Goal: Task Accomplishment & Management: Manage account settings

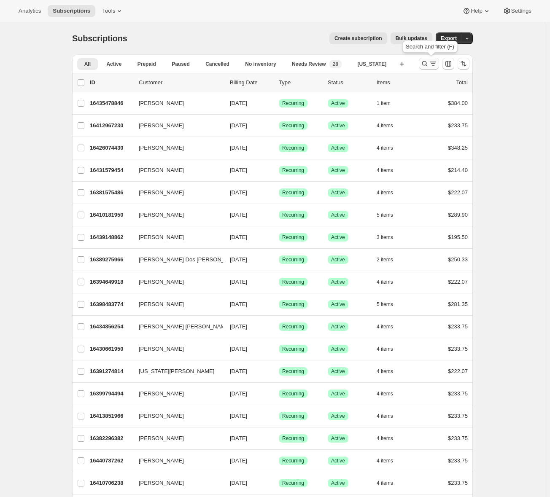
click at [428, 63] on icon "Search and filter results" at bounding box center [425, 63] width 8 height 8
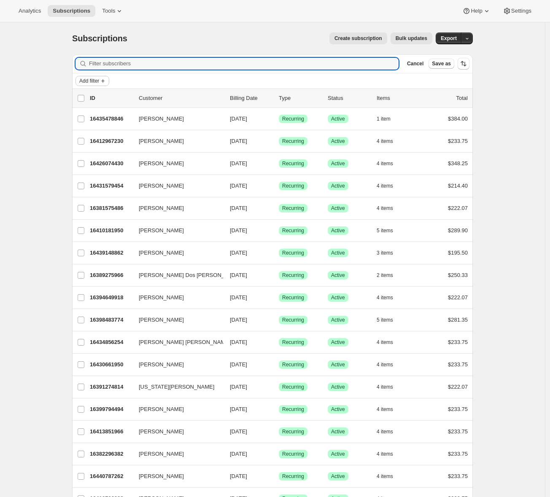
click at [99, 81] on span "Add filter" at bounding box center [89, 81] width 20 height 7
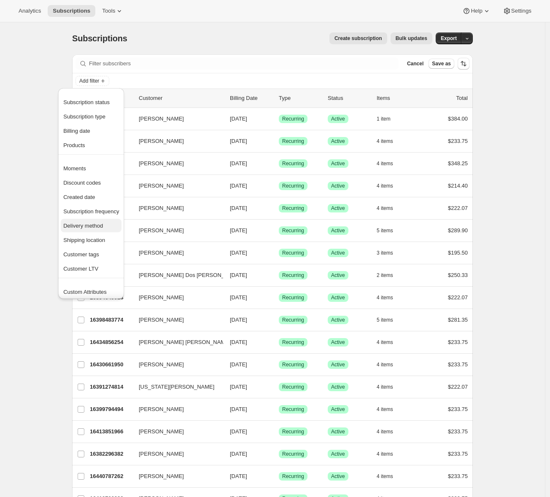
click at [92, 227] on span "Delivery method" at bounding box center [83, 226] width 40 height 6
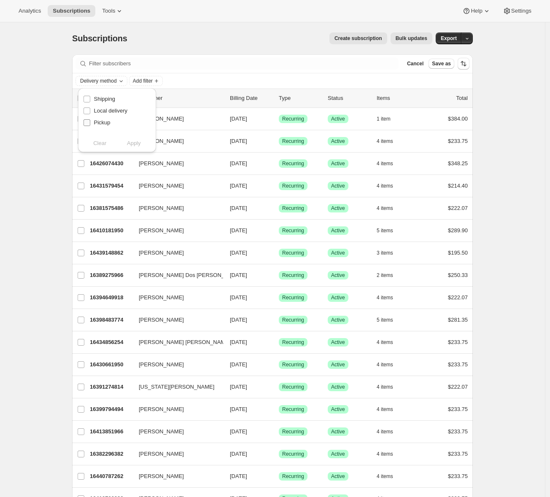
click at [101, 124] on span "Pickup" at bounding box center [102, 122] width 16 height 6
click at [90, 124] on input "Pickup" at bounding box center [87, 122] width 7 height 7
checkbox input "true"
click at [132, 144] on span "Apply" at bounding box center [134, 143] width 14 height 8
click at [170, 83] on span "Add filter" at bounding box center [161, 81] width 20 height 7
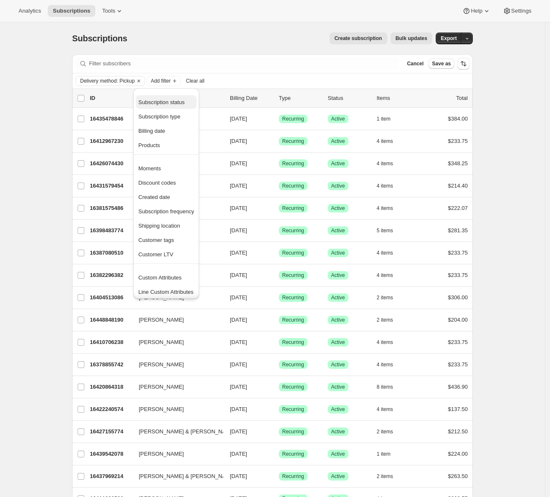
click at [179, 104] on span "Subscription status" at bounding box center [161, 102] width 46 height 6
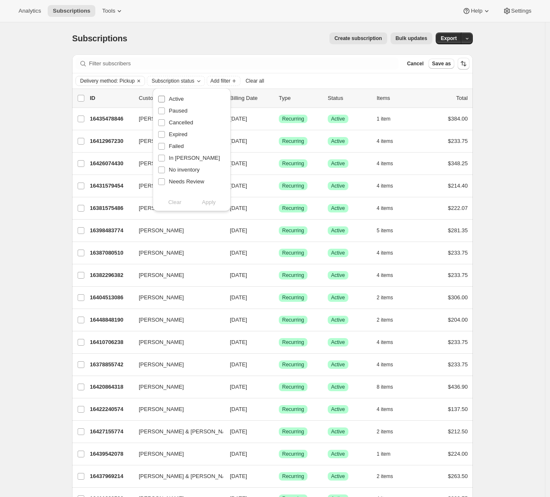
click at [178, 100] on span "Active" at bounding box center [176, 99] width 15 height 6
click at [165, 100] on input "Active" at bounding box center [161, 99] width 7 height 7
checkbox input "true"
click at [211, 202] on span "Apply" at bounding box center [209, 202] width 14 height 8
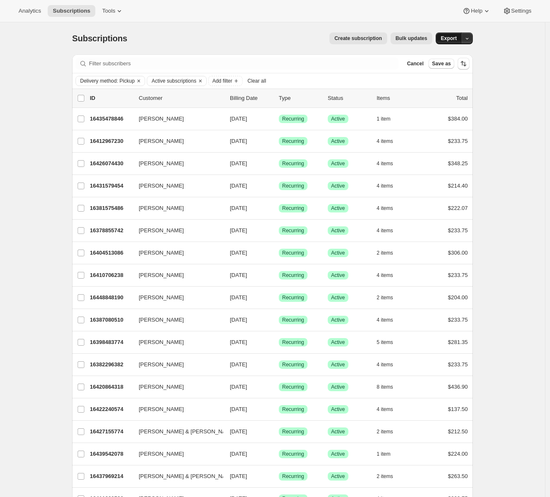
click at [456, 37] on span "Export" at bounding box center [449, 38] width 16 height 7
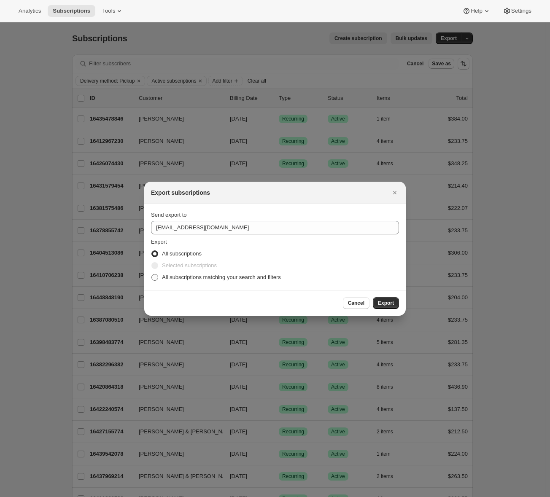
click at [166, 278] on span "All subscriptions matching your search and filters" at bounding box center [221, 277] width 119 height 6
click at [152, 275] on input "All subscriptions matching your search and filters" at bounding box center [151, 274] width 0 height 0
radio input "true"
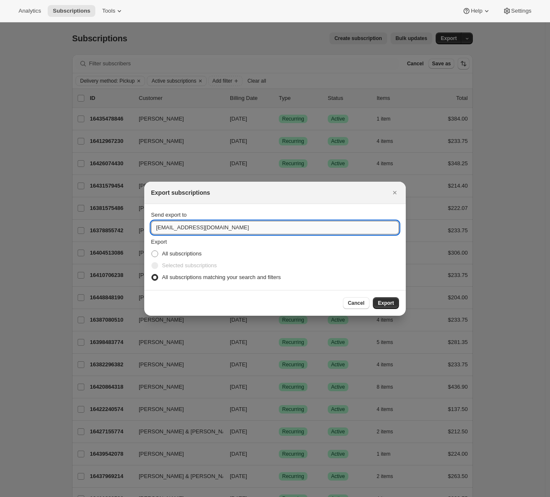
click at [195, 228] on input "concierge@tewines.com" at bounding box center [275, 227] width 248 height 13
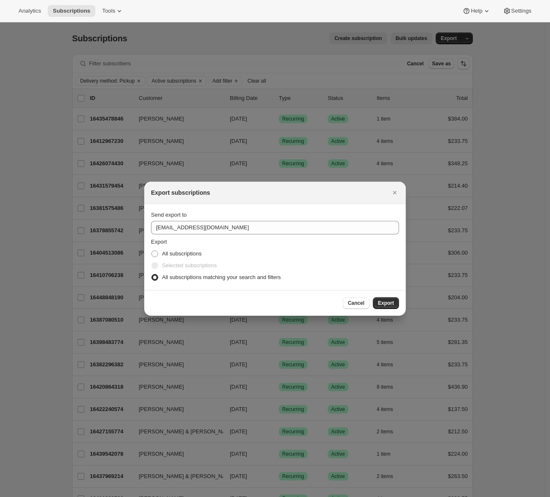
click at [256, 294] on div "Cancel Export" at bounding box center [274, 303] width 261 height 26
click at [394, 194] on icon "Close" at bounding box center [395, 193] width 8 height 8
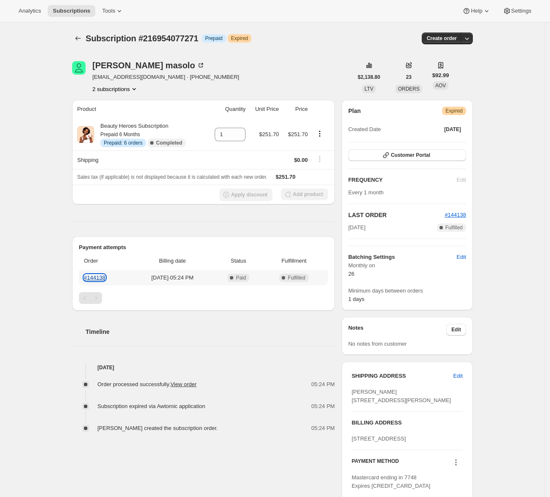
click at [97, 277] on link "#144138" at bounding box center [95, 278] width 22 height 6
click at [36, 10] on span "Analytics" at bounding box center [30, 11] width 22 height 7
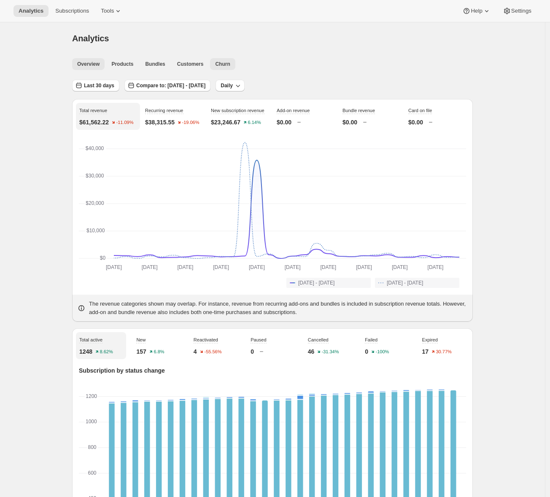
click at [223, 61] on span "Churn" at bounding box center [222, 64] width 15 height 7
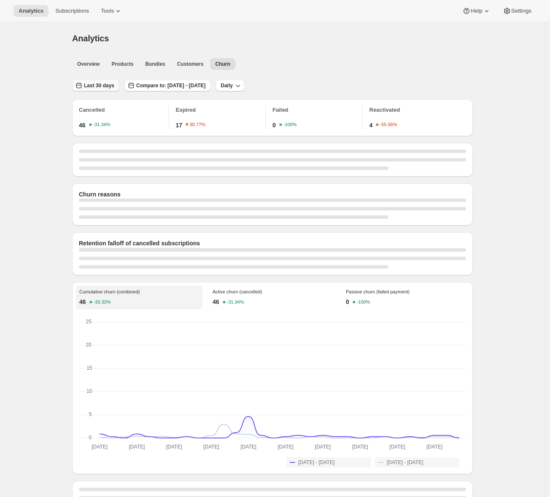
click at [93, 84] on span "Last 30 days" at bounding box center [99, 85] width 30 height 7
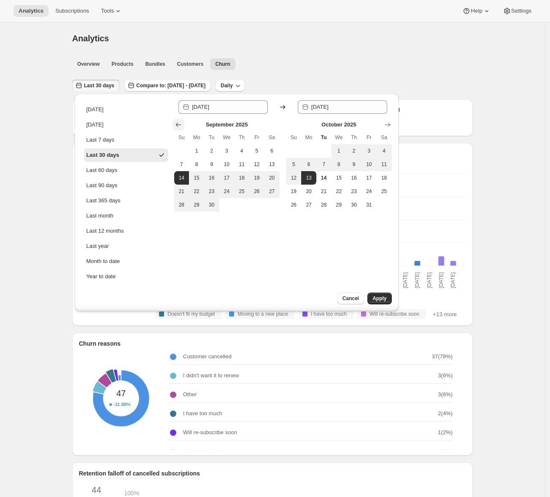
click at [176, 125] on icon "Show previous month, August 2025" at bounding box center [177, 125] width 5 height 4
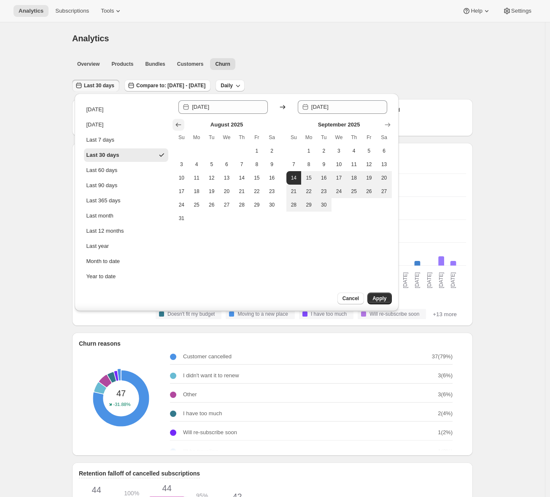
click at [176, 125] on icon "Show previous month, July 2025" at bounding box center [177, 125] width 5 height 4
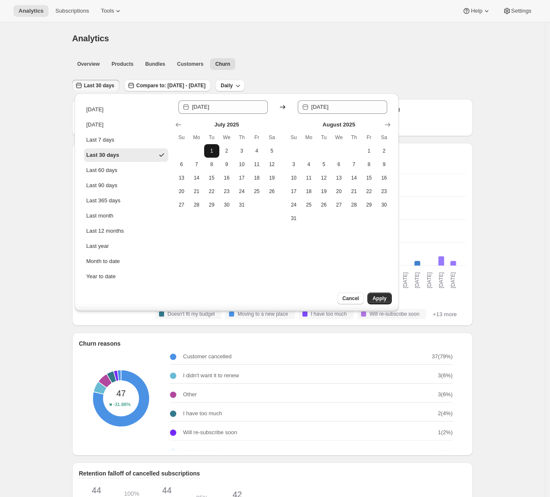
click at [214, 151] on span "1" at bounding box center [212, 151] width 8 height 7
type input "2025-07-01"
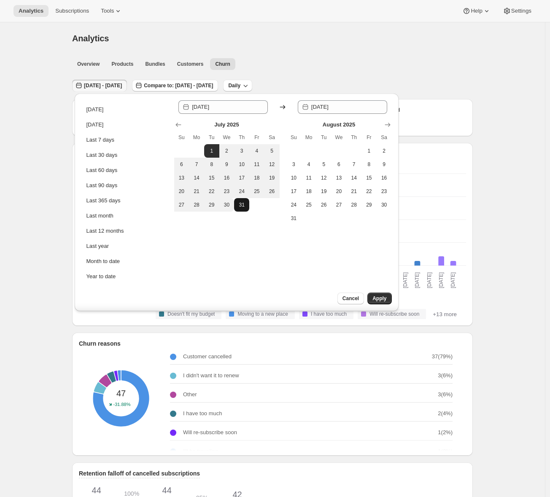
drag, startPoint x: 225, startPoint y: 205, endPoint x: 241, endPoint y: 211, distance: 16.7
click at [225, 205] on span "30" at bounding box center [227, 205] width 8 height 7
type input "2025-07-30"
click at [376, 301] on span "Apply" at bounding box center [379, 298] width 14 height 7
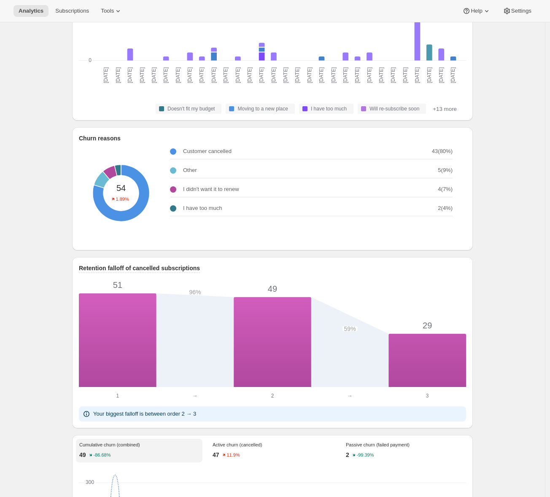
scroll to position [1, 0]
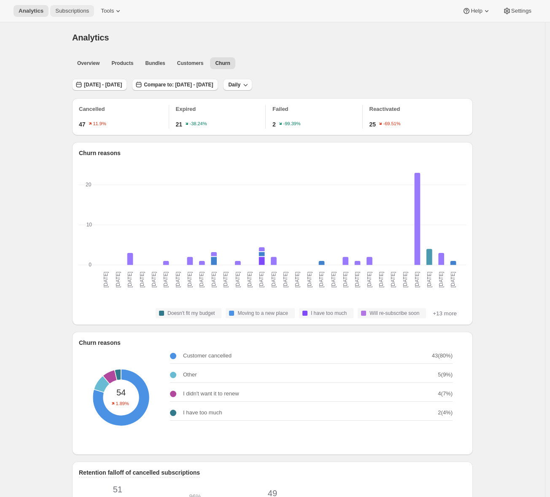
click at [66, 11] on span "Subscriptions" at bounding box center [72, 11] width 34 height 7
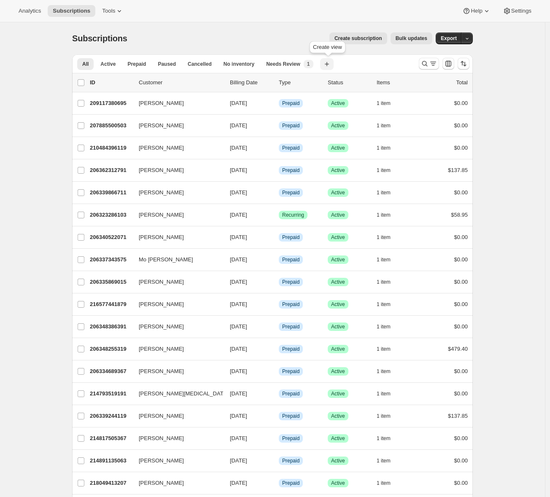
click at [331, 65] on icon "button" at bounding box center [327, 64] width 8 height 8
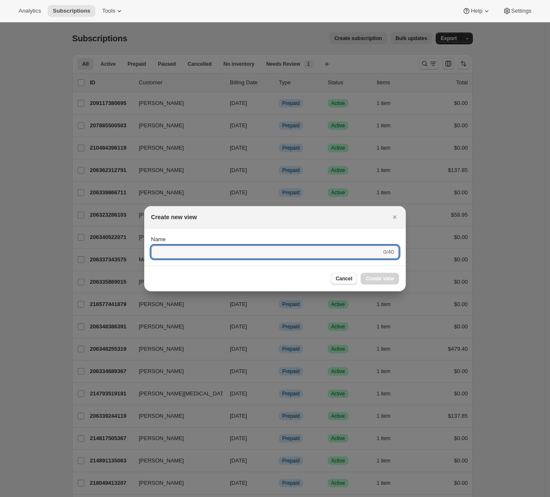
click at [341, 278] on span "Cancel" at bounding box center [344, 278] width 16 height 7
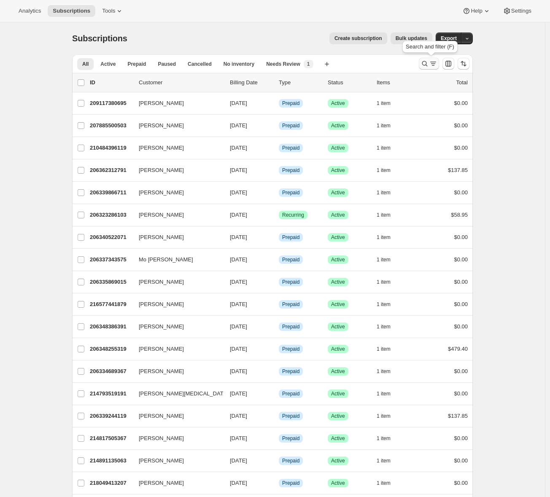
click at [428, 63] on icon "Search and filter results" at bounding box center [424, 63] width 5 height 5
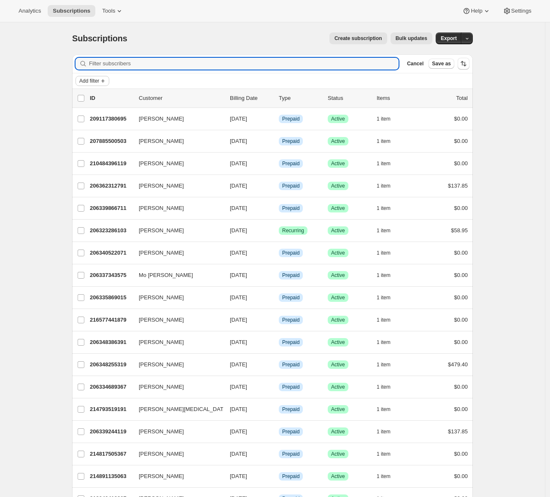
click at [99, 81] on span "Add filter" at bounding box center [89, 81] width 20 height 7
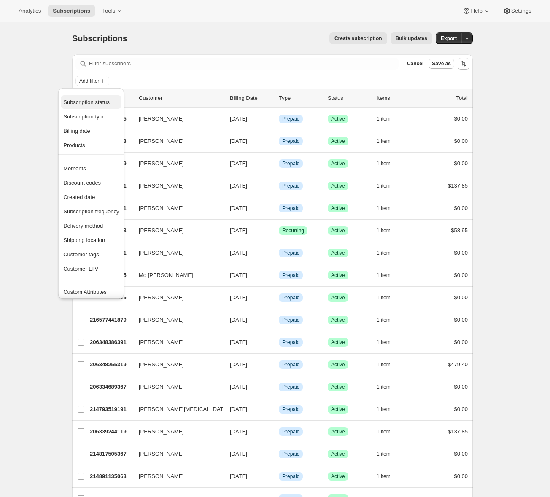
click at [94, 103] on span "Subscription status" at bounding box center [86, 102] width 46 height 6
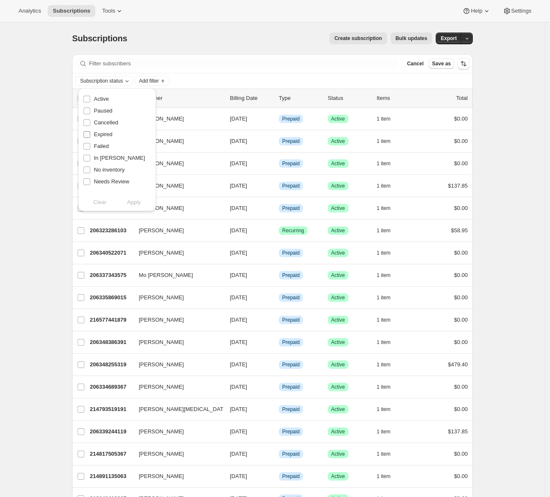
click at [88, 132] on input "Expired" at bounding box center [87, 134] width 7 height 7
checkbox input "true"
click at [140, 202] on span "Apply" at bounding box center [134, 202] width 14 height 8
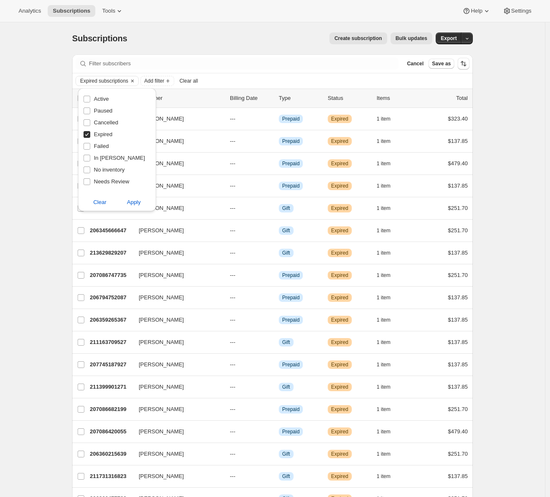
click at [164, 81] on span "Add filter" at bounding box center [154, 81] width 20 height 7
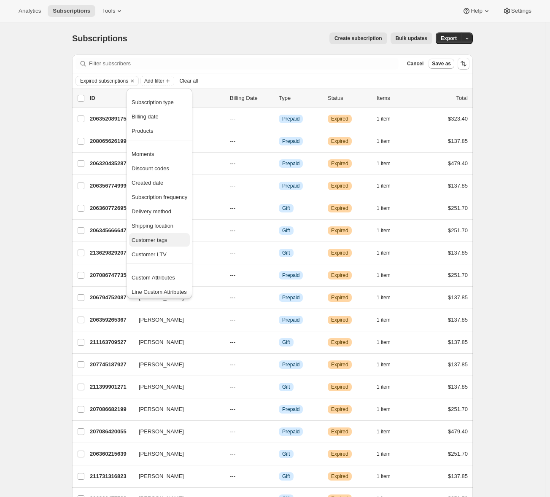
click at [161, 236] on span "Customer tags" at bounding box center [160, 240] width 56 height 8
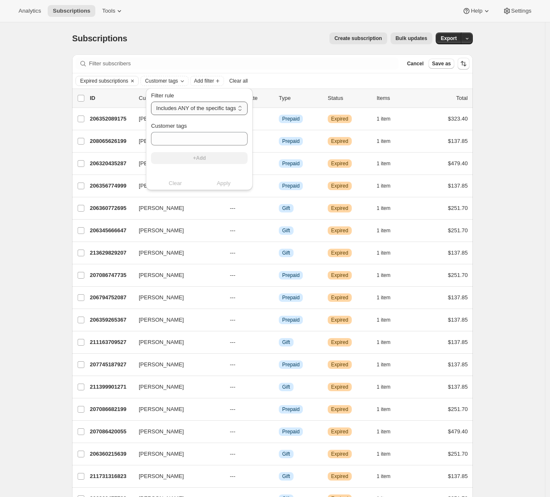
click at [196, 111] on select "Includes ANY of the specific tags Includes ALL of the specific tags Includes ON…" at bounding box center [199, 108] width 97 height 13
select select "not"
click at [151, 102] on select "Includes ANY of the specific tags Includes ALL of the specific tags Includes ON…" at bounding box center [199, 108] width 97 height 13
click at [183, 140] on input "Customer tags" at bounding box center [209, 138] width 116 height 13
type input "Subscription Active"
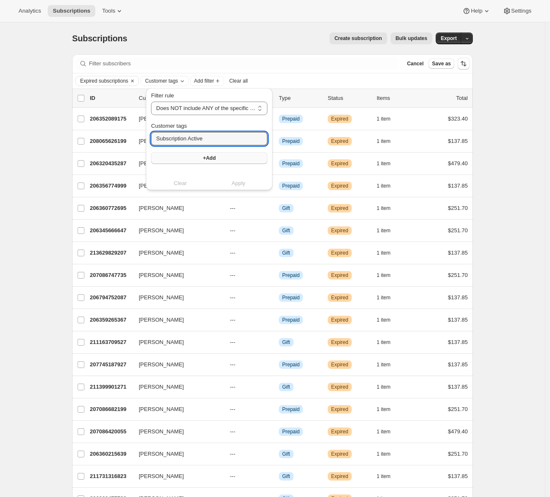
click at [189, 155] on button "+Add" at bounding box center [209, 158] width 116 height 12
click at [239, 193] on span "Apply" at bounding box center [239, 192] width 14 height 8
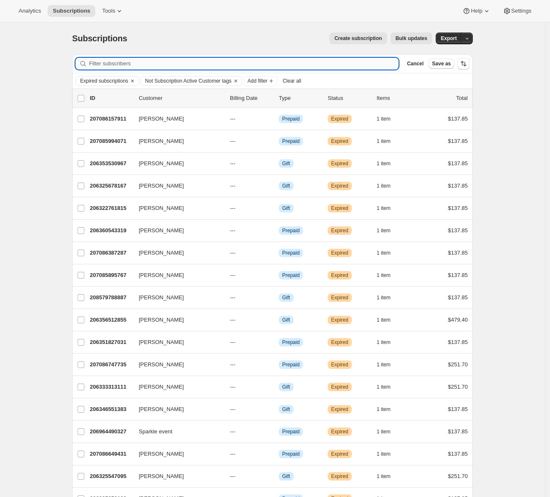
click at [155, 63] on input "Filter subscribers" at bounding box center [244, 64] width 310 height 12
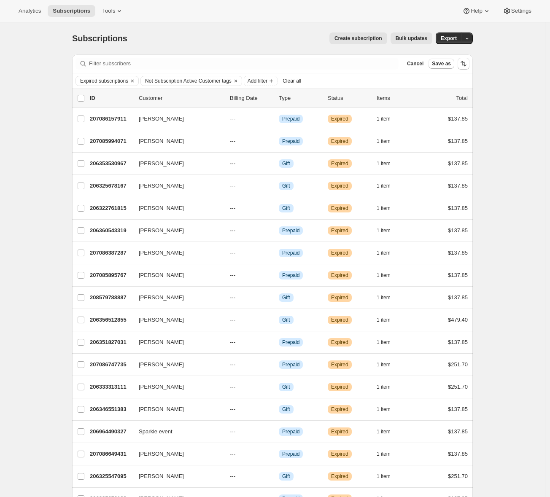
scroll to position [162, 0]
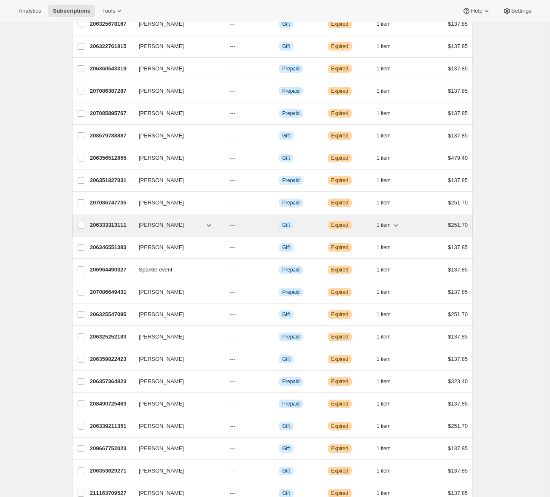
click at [111, 224] on p "206333313111" at bounding box center [111, 225] width 42 height 8
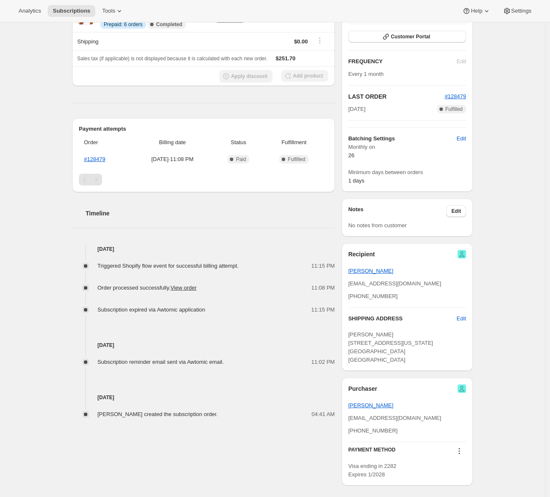
scroll to position [124, 0]
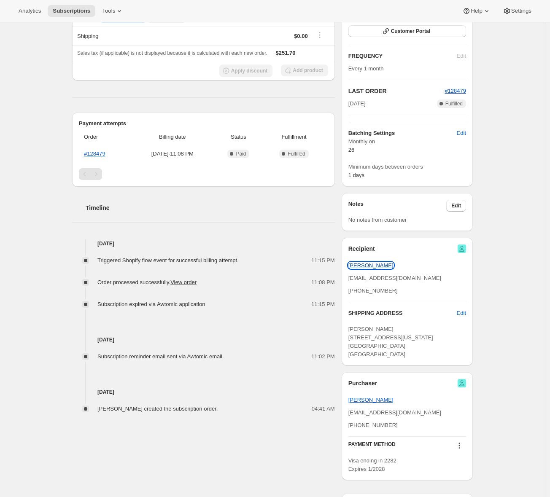
click at [369, 267] on span "Melissa Cline" at bounding box center [370, 265] width 45 height 6
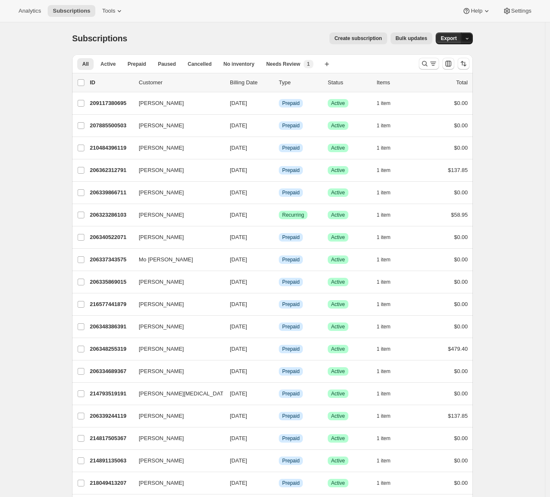
click at [470, 42] on button "button" at bounding box center [467, 38] width 12 height 12
click at [440, 98] on span "Cancellation report" at bounding box center [426, 99] width 46 height 6
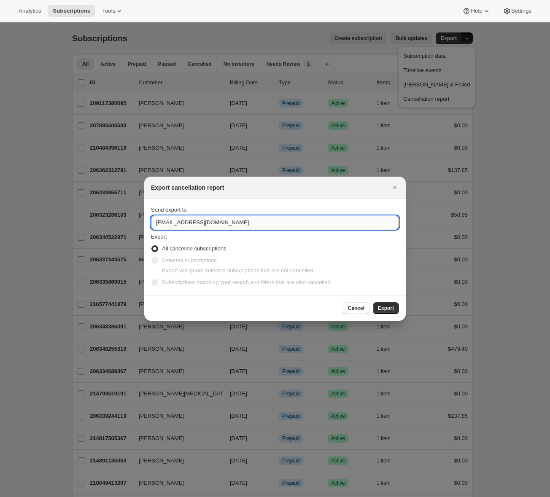
click at [173, 220] on input "hero@beauty-heroes.com" at bounding box center [275, 222] width 248 height 13
type input "adrian@awtomic.com"
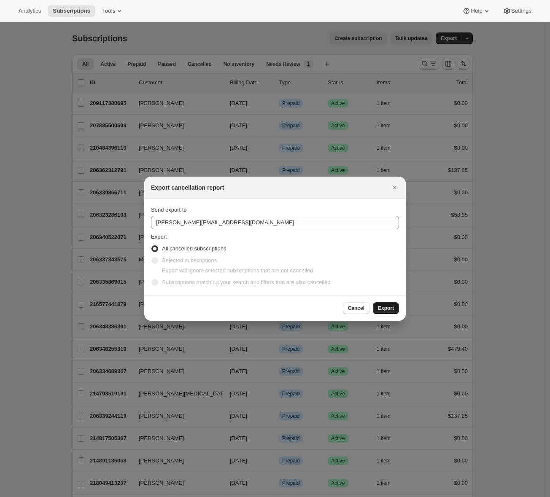
click at [391, 311] on span "Export" at bounding box center [386, 308] width 16 height 7
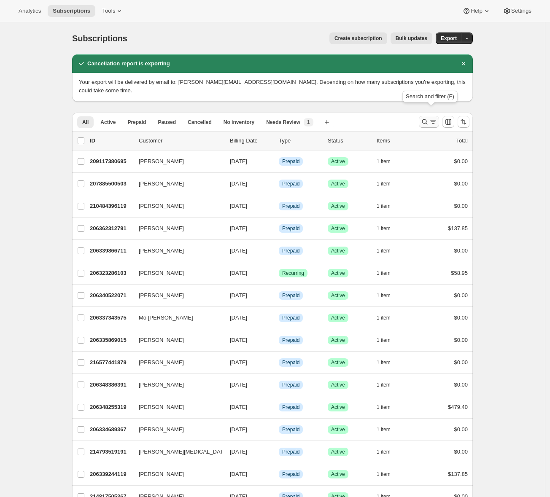
click at [429, 118] on icon "Search and filter results" at bounding box center [425, 122] width 8 height 8
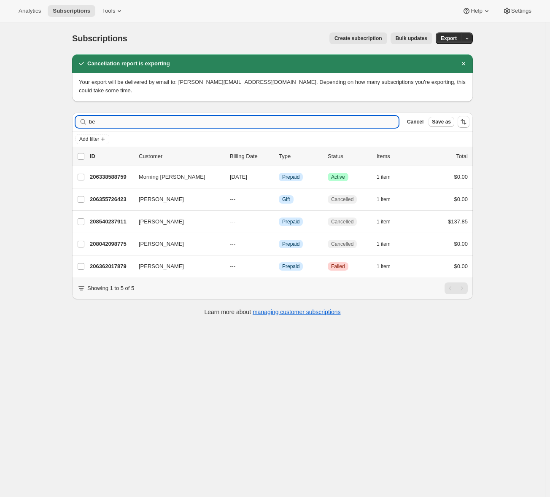
type input "b"
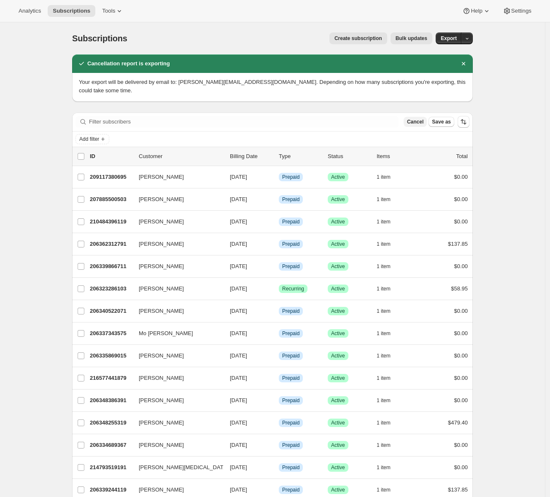
click at [417, 119] on span "Cancel" at bounding box center [415, 122] width 16 height 7
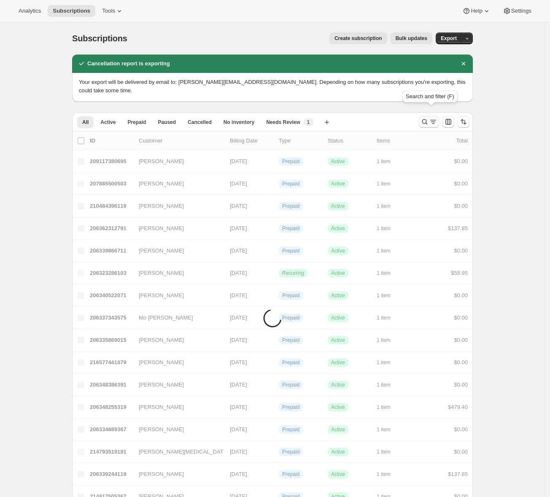
click at [431, 118] on icon "Search and filter results" at bounding box center [433, 122] width 8 height 8
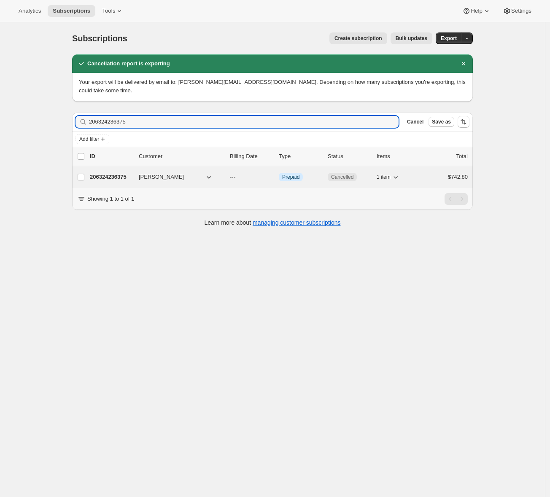
type input "206324236375"
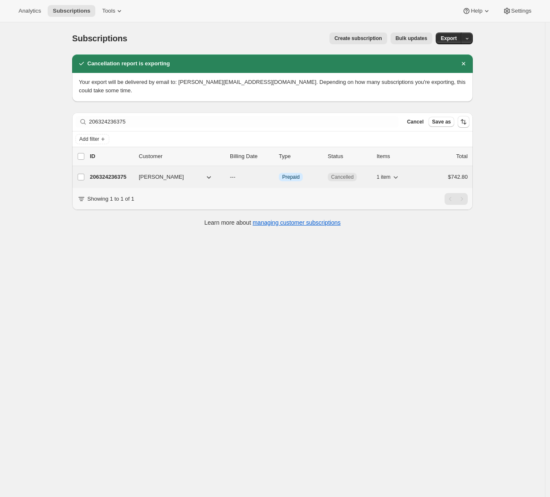
click at [121, 173] on p "206324236375" at bounding box center [111, 177] width 42 height 8
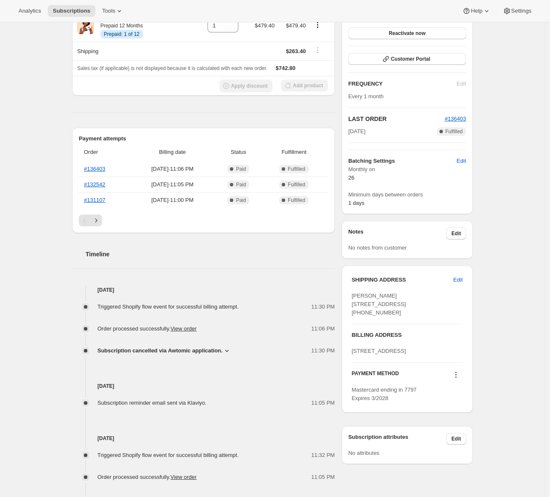
scroll to position [196, 0]
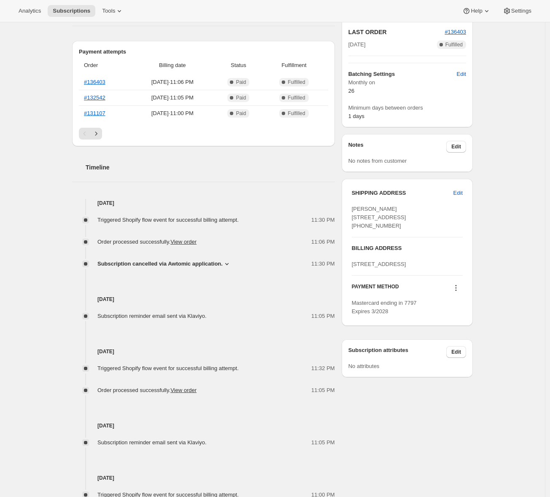
click at [229, 264] on icon at bounding box center [226, 264] width 3 height 2
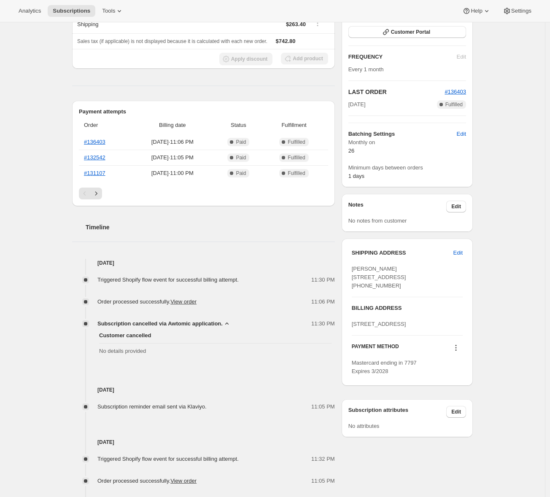
scroll to position [323, 0]
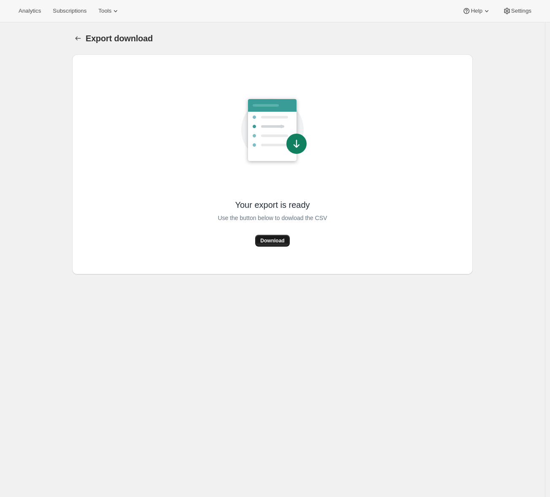
click at [274, 239] on span "Download" at bounding box center [272, 240] width 24 height 7
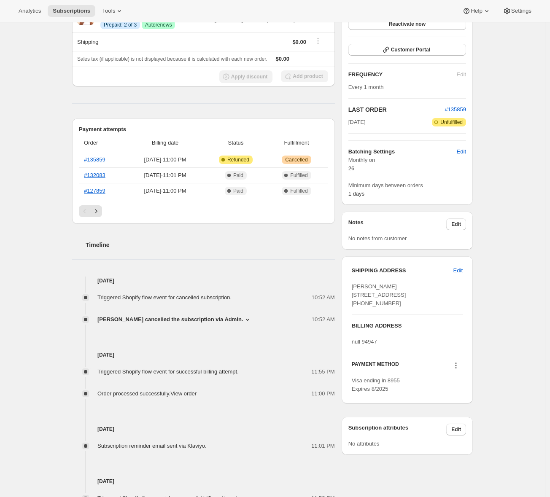
scroll to position [124, 0]
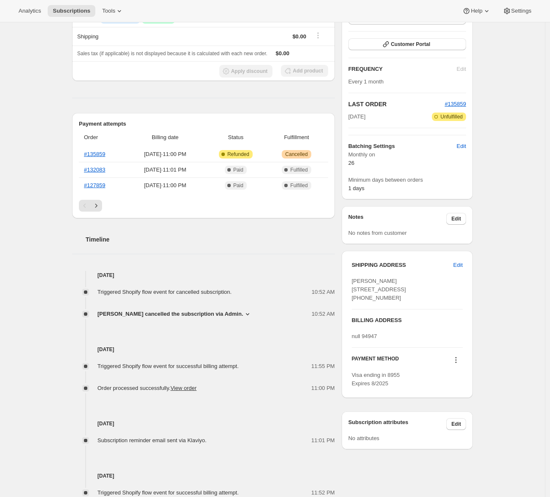
click at [243, 317] on icon at bounding box center [247, 314] width 8 height 8
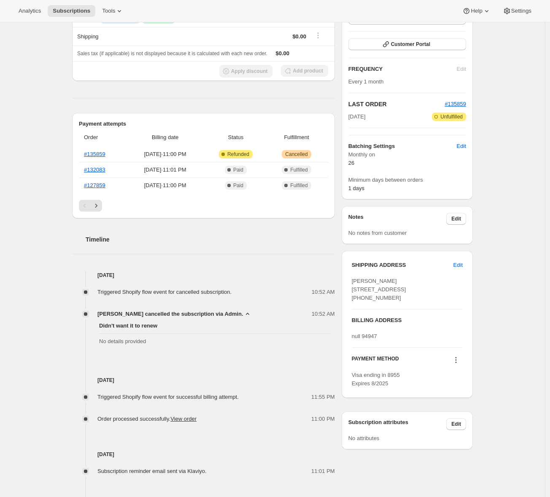
click at [243, 317] on icon at bounding box center [247, 314] width 8 height 8
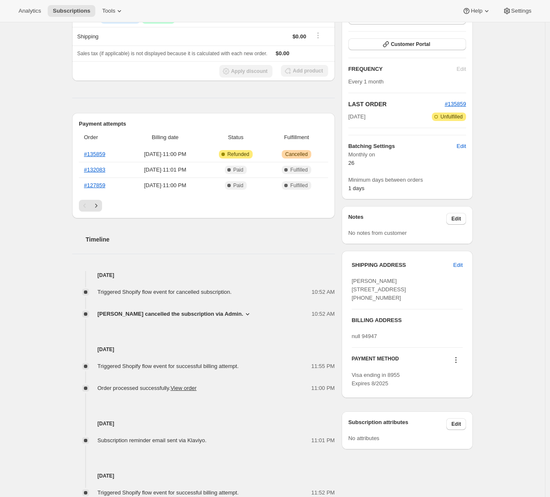
click at [529, 3] on div "Analytics Subscriptions Tools Help Settings" at bounding box center [275, 11] width 550 height 22
click at [528, 8] on span "Settings" at bounding box center [521, 11] width 20 height 7
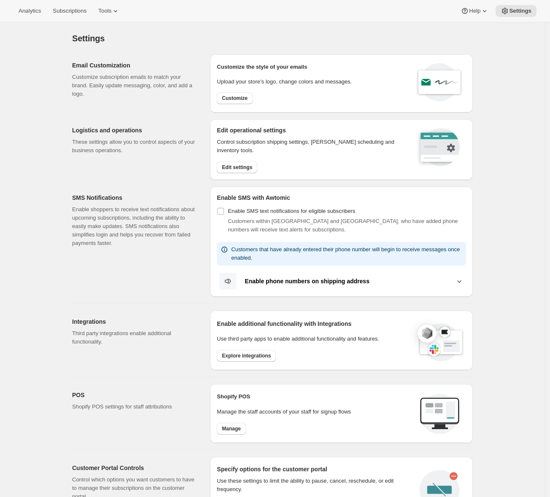
scroll to position [194, 0]
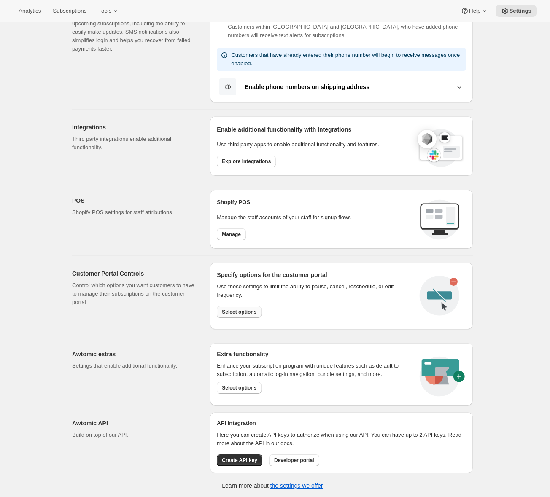
click at [250, 314] on span "Select options" at bounding box center [239, 312] width 35 height 7
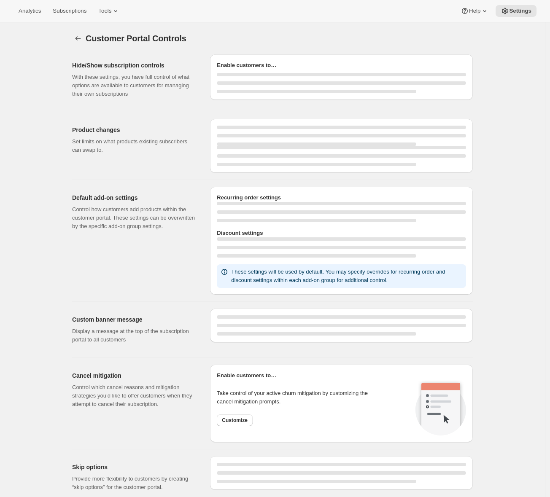
select select "error"
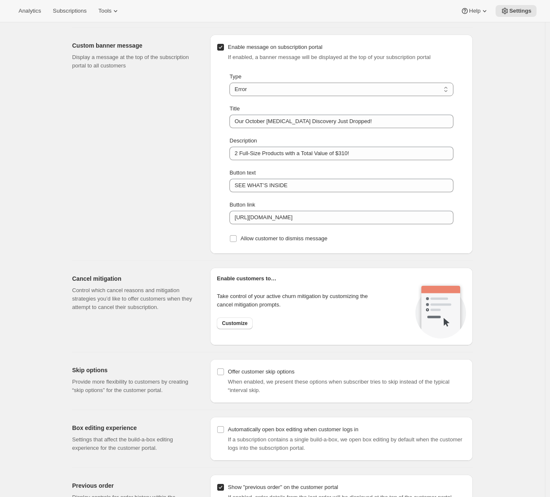
scroll to position [590, 0]
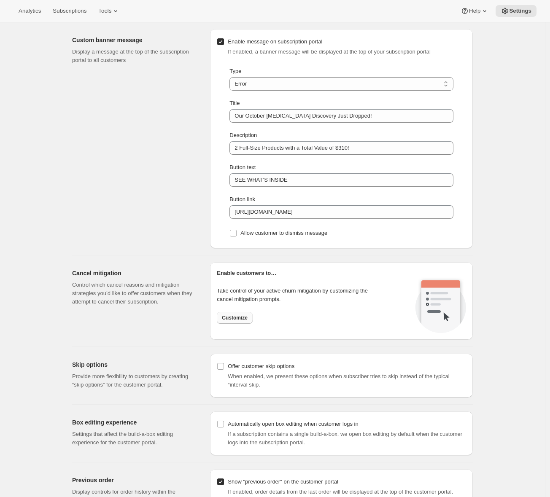
click at [244, 320] on span "Customize" at bounding box center [235, 318] width 26 height 7
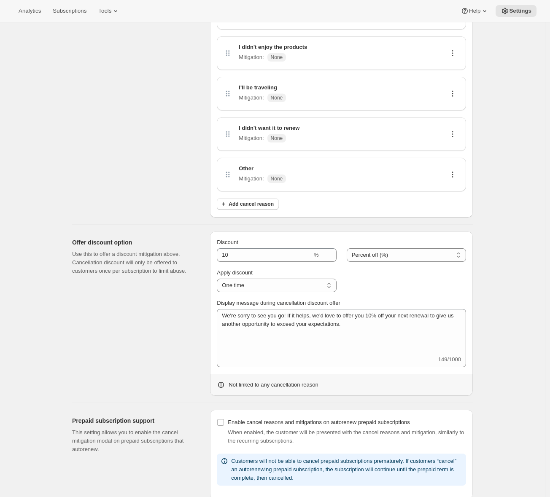
scroll to position [254, 0]
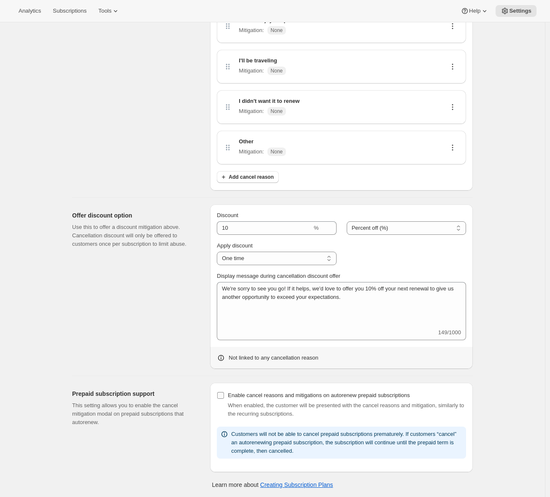
click at [235, 398] on span "Enable cancel reasons and mitigations on autorenew prepaid subscriptions" at bounding box center [319, 395] width 182 height 6
click at [224, 398] on input "Enable cancel reasons and mitigations on autorenew prepaid subscriptions" at bounding box center [220, 395] width 7 height 7
checkbox input "true"
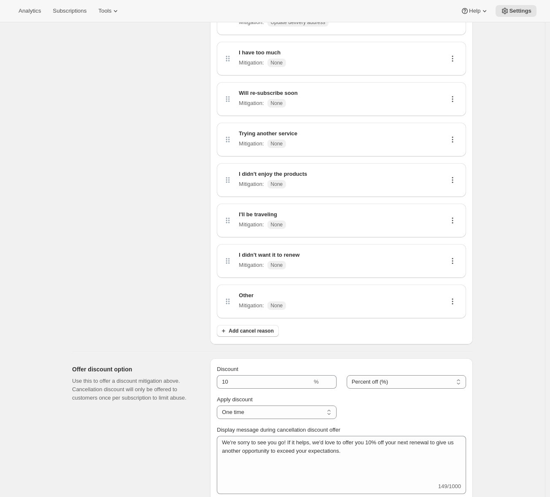
scroll to position [254, 0]
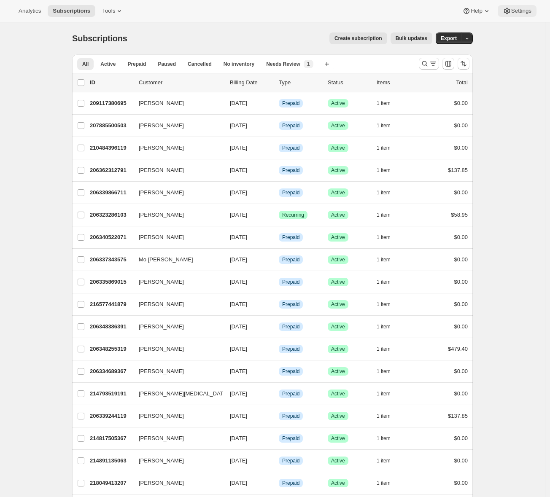
click at [518, 13] on span "Settings" at bounding box center [521, 11] width 20 height 7
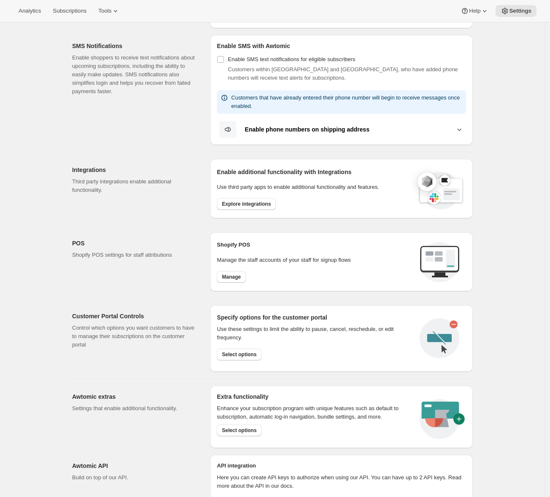
scroll to position [194, 0]
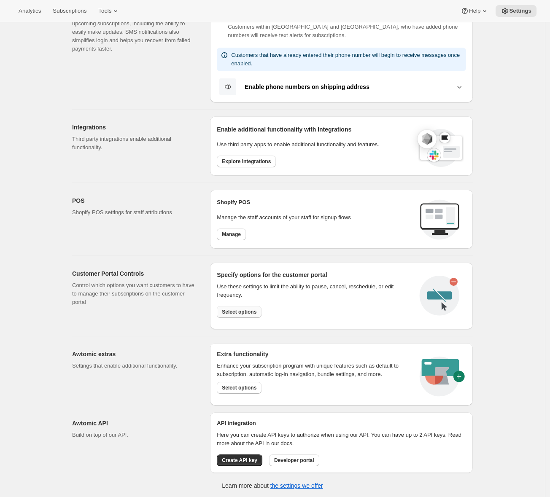
click at [255, 309] on span "Select options" at bounding box center [239, 312] width 35 height 7
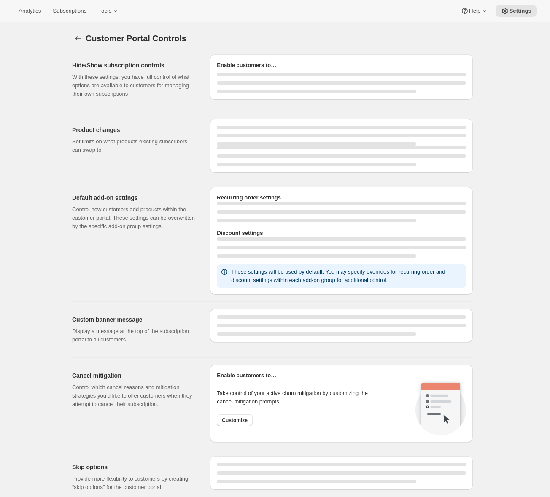
select select "error"
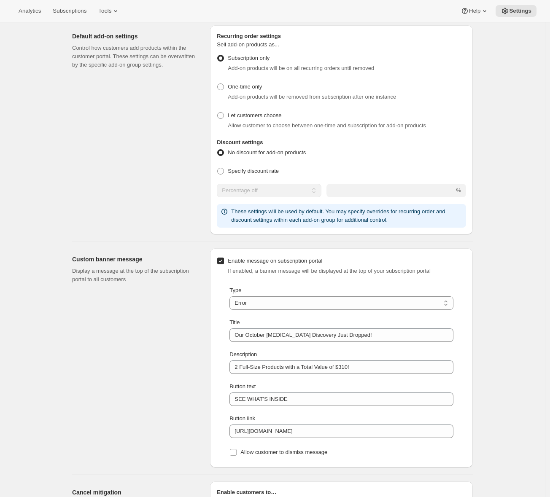
scroll to position [562, 0]
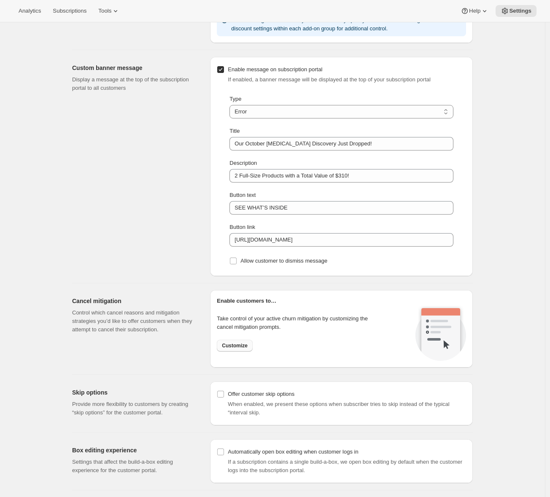
click at [244, 344] on span "Customize" at bounding box center [235, 345] width 26 height 7
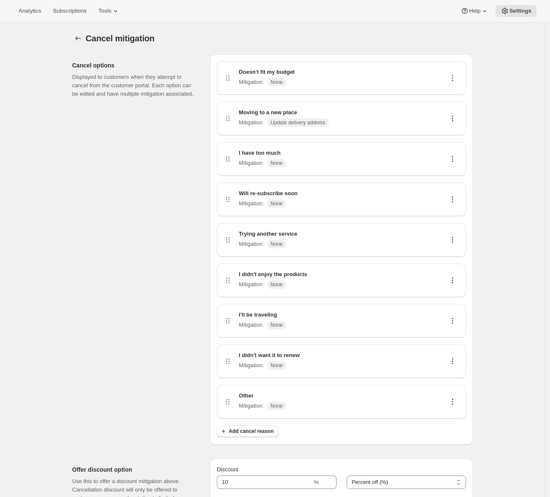
scroll to position [222, 0]
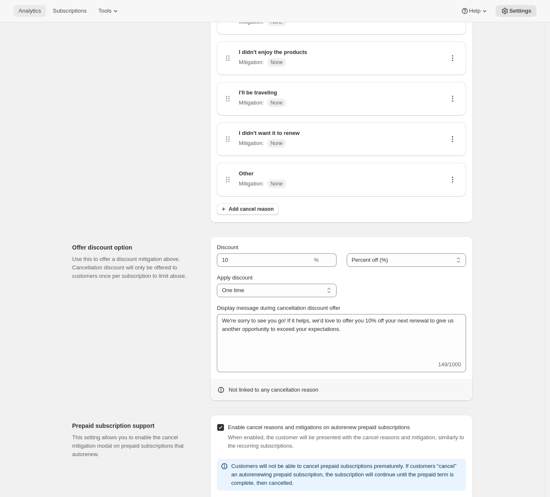
click at [40, 8] on span "Analytics" at bounding box center [30, 11] width 22 height 7
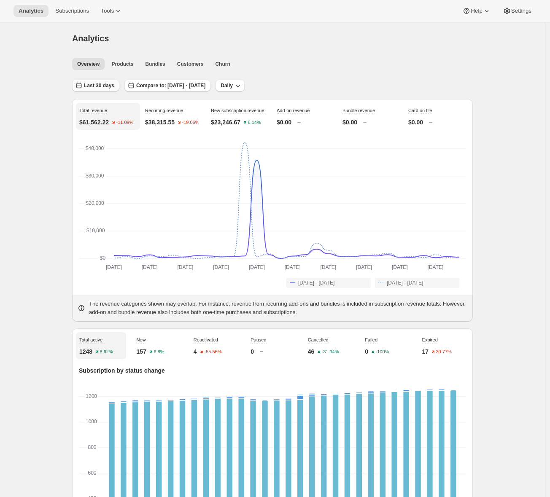
click at [107, 86] on span "Last 30 days" at bounding box center [99, 85] width 30 height 7
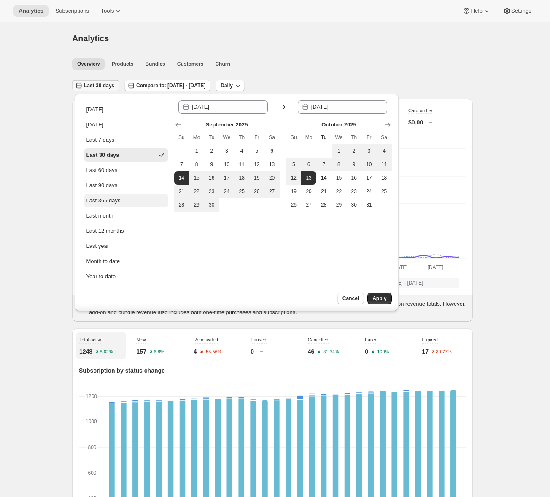
click at [115, 197] on div "Last 365 days" at bounding box center [103, 201] width 34 height 8
type input "[DATE]"
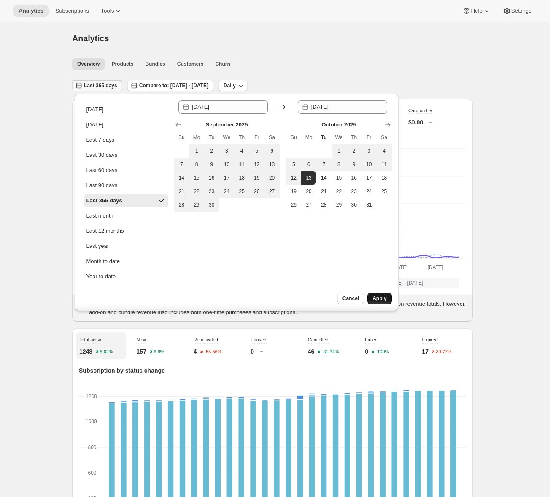
click at [376, 296] on span "Apply" at bounding box center [379, 298] width 14 height 7
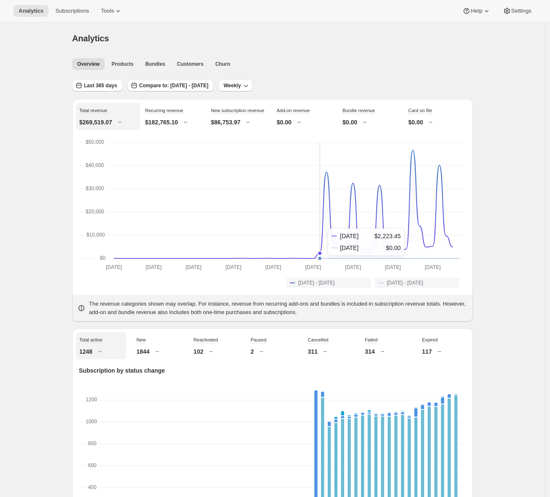
scroll to position [143, 0]
